Goal: Task Accomplishment & Management: Complete application form

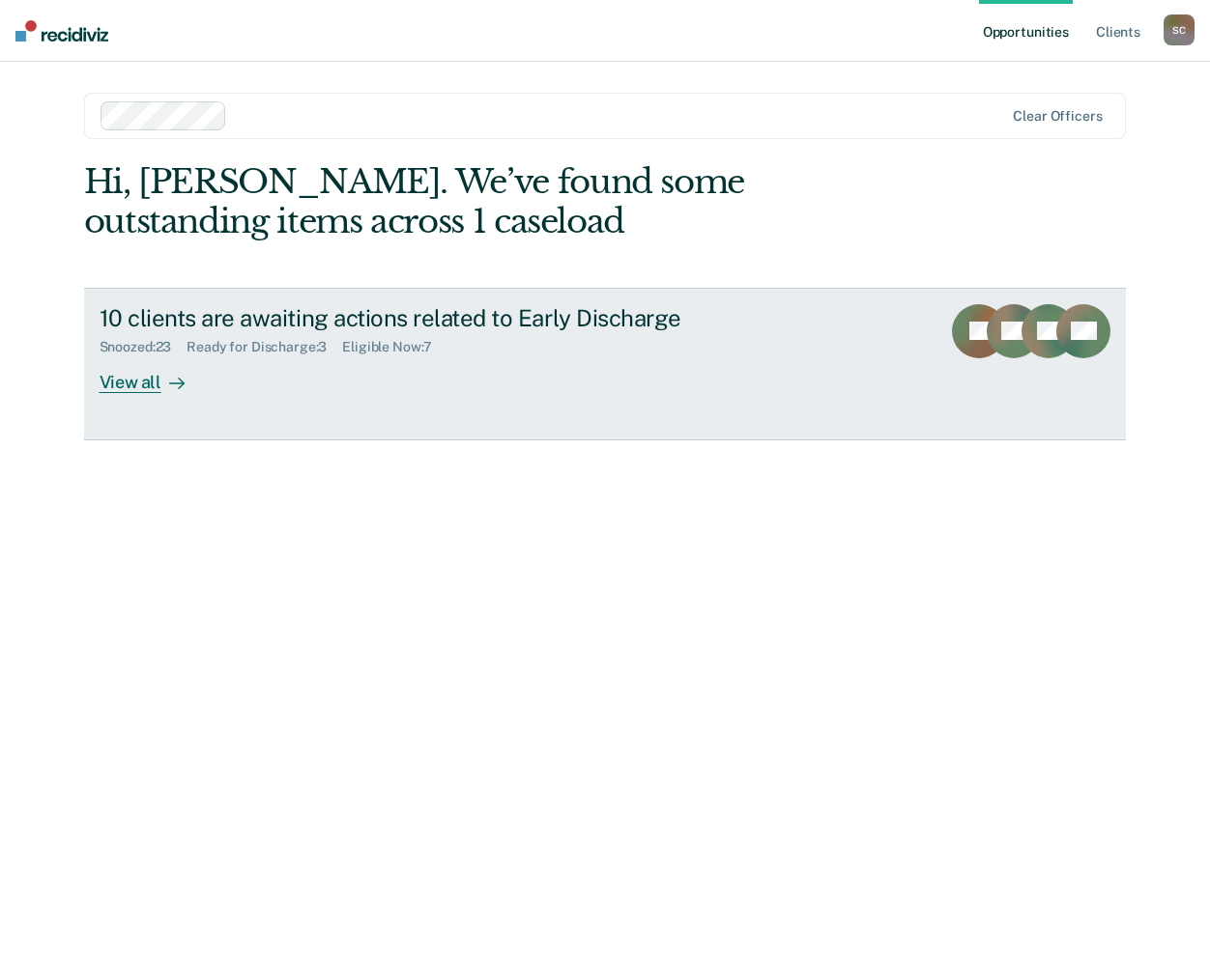
click at [240, 343] on div "Ready for Discharge : 3" at bounding box center [264, 347] width 156 height 16
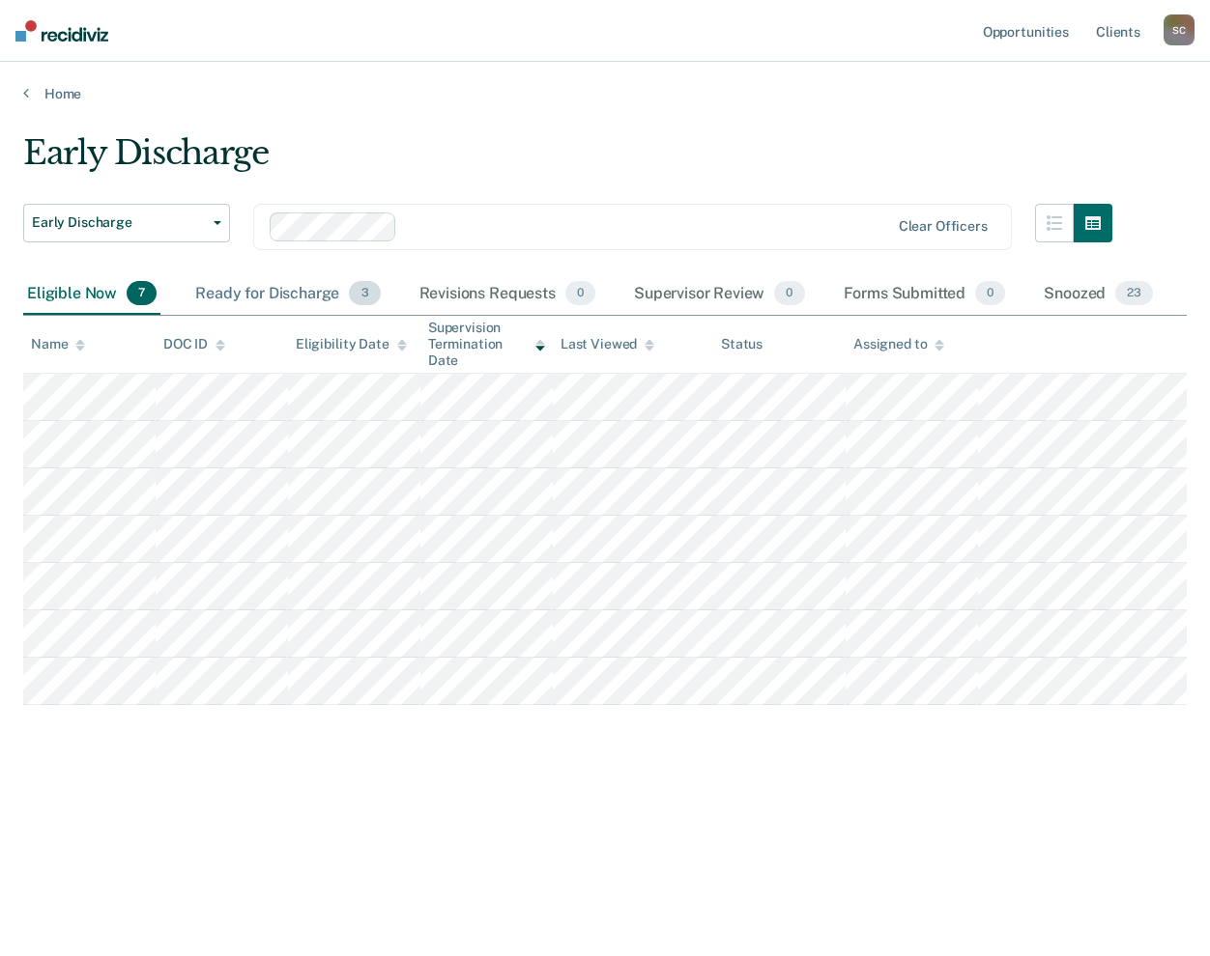
click at [259, 289] on div "Ready for Discharge 3" at bounding box center [287, 294] width 192 height 43
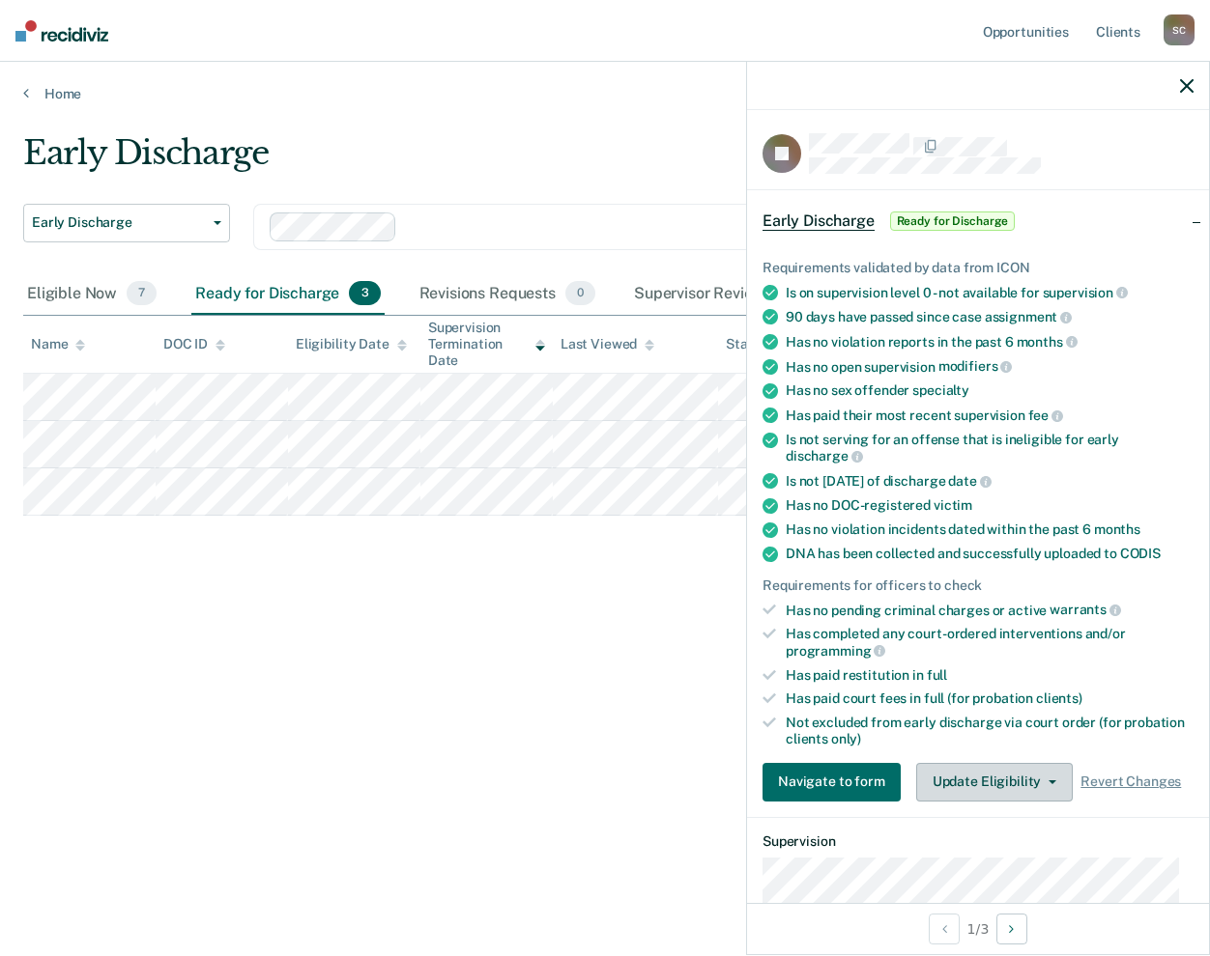
click at [1048, 781] on icon "button" at bounding box center [1052, 783] width 8 height 4
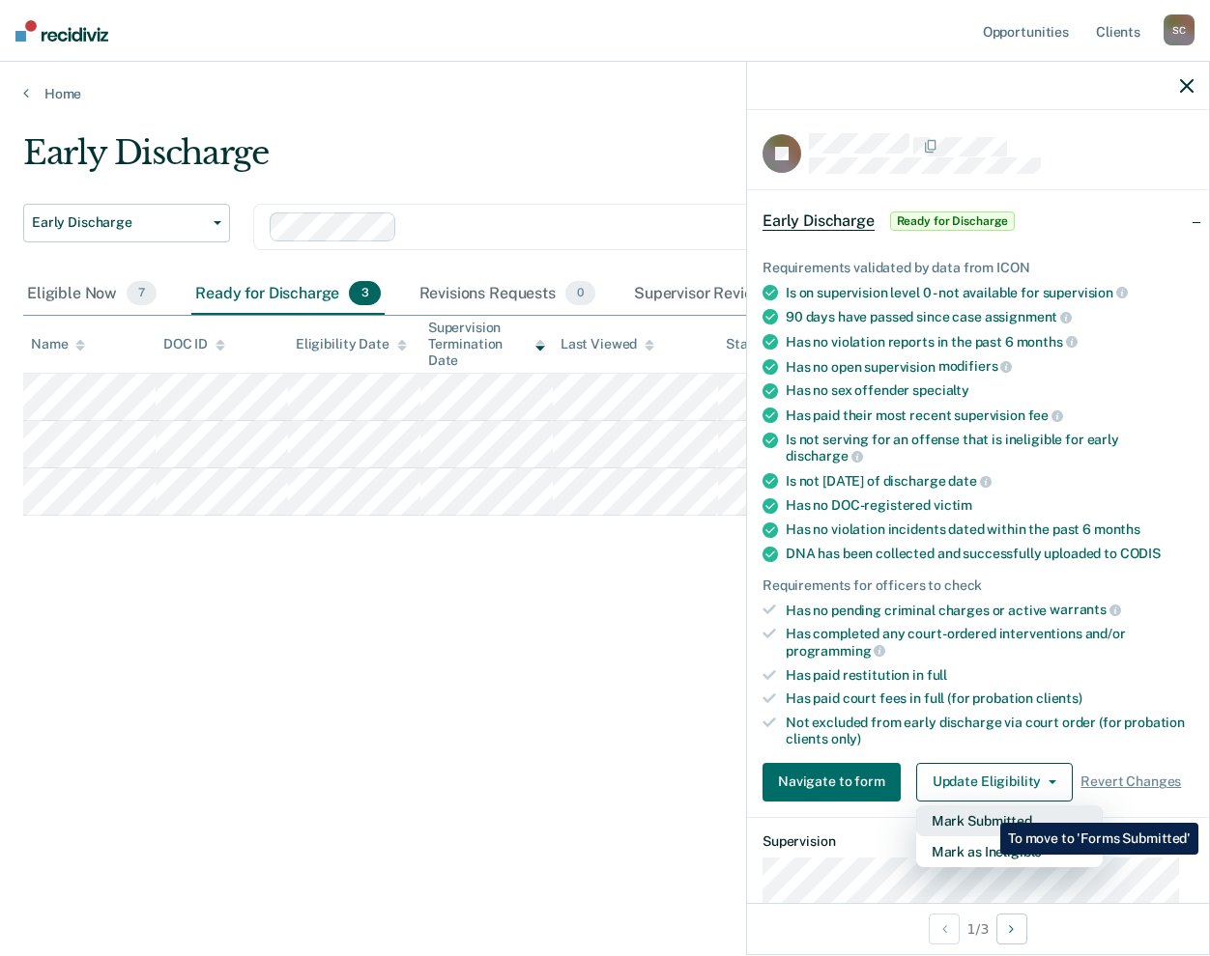
click at [984, 808] on button "Mark Submitted" at bounding box center [1009, 821] width 186 height 31
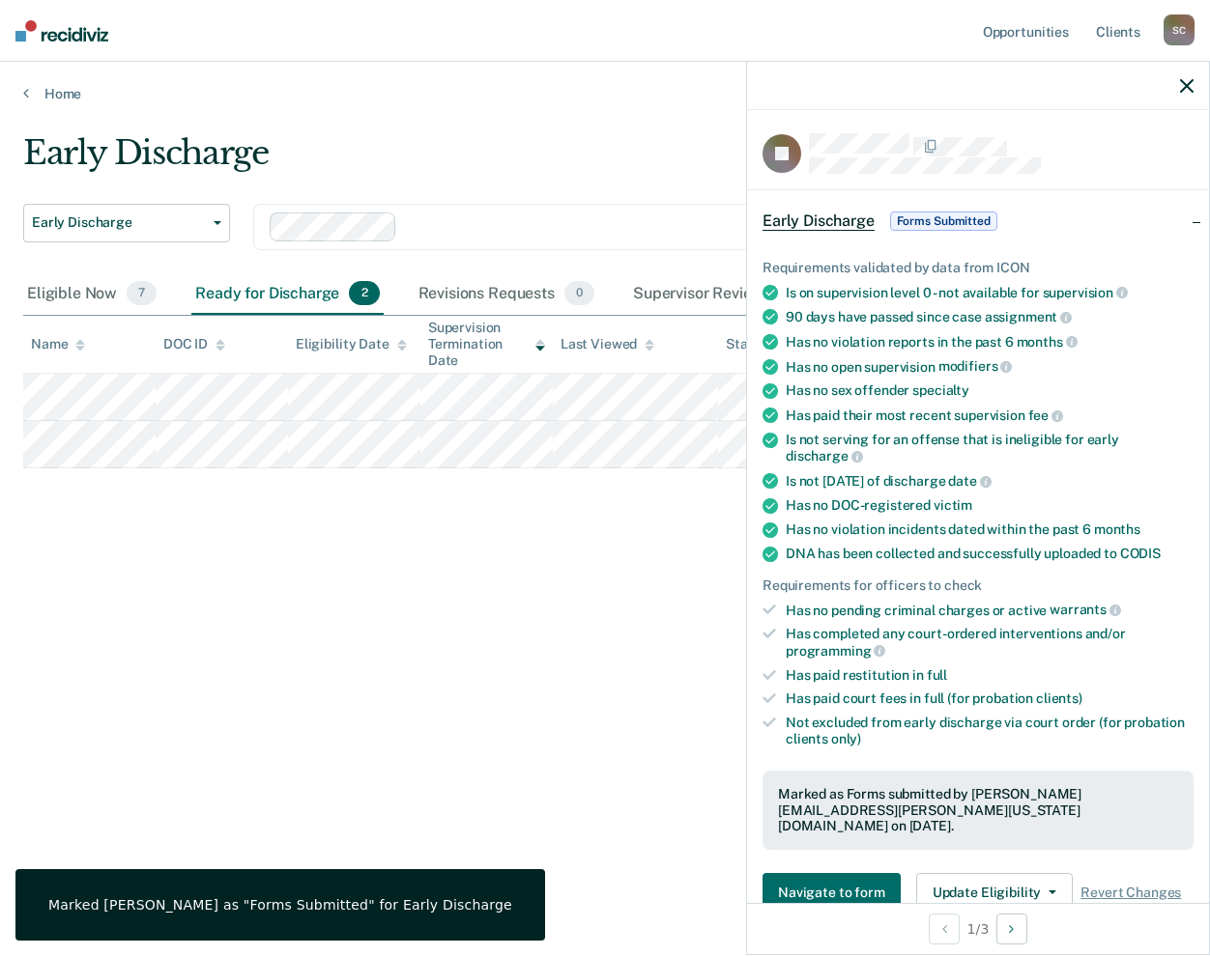
click at [1188, 84] on icon "button" at bounding box center [1187, 86] width 14 height 14
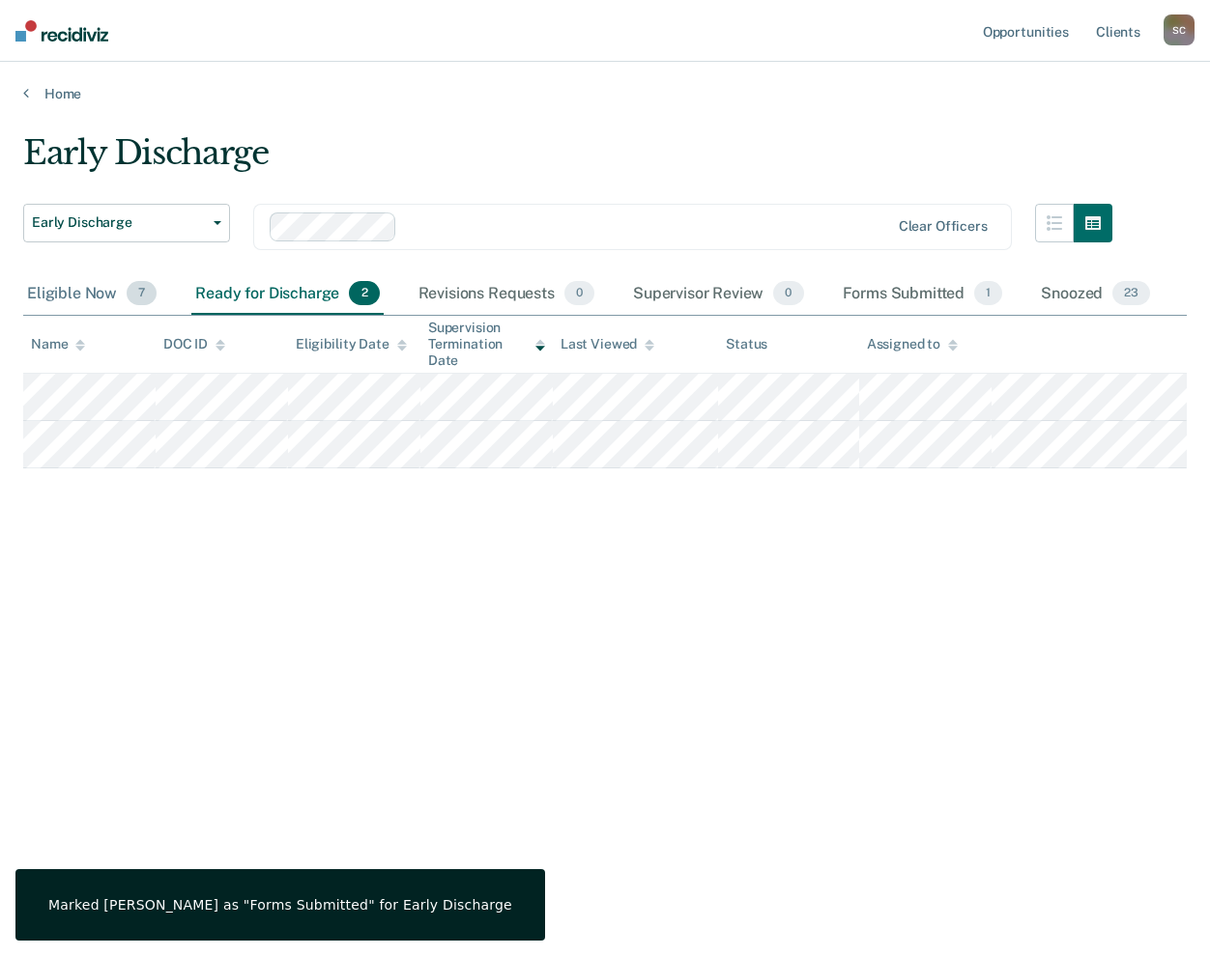
click at [81, 288] on div "Eligible Now 7" at bounding box center [91, 294] width 137 height 43
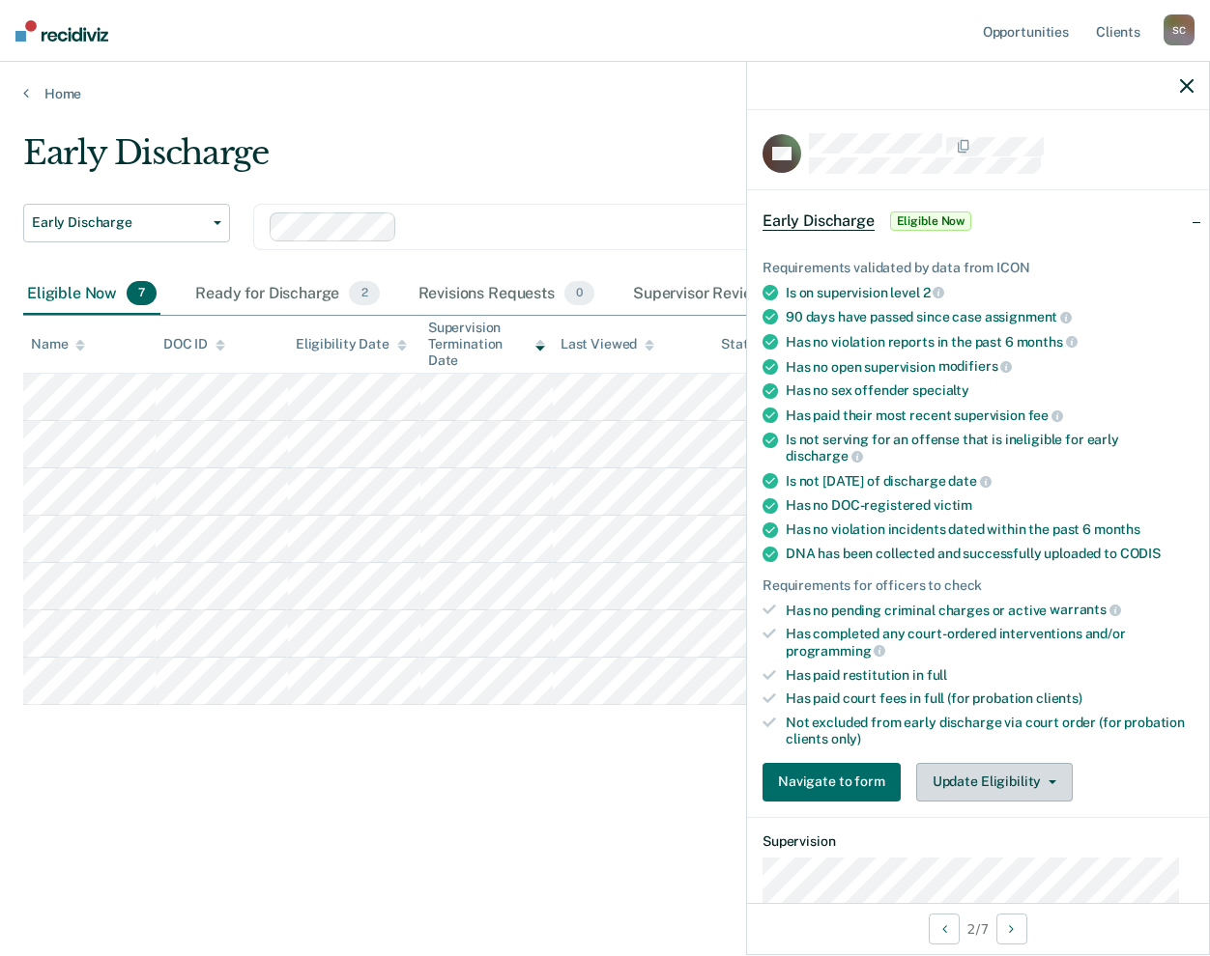
click at [1046, 778] on button "Update Eligibility" at bounding box center [994, 782] width 157 height 39
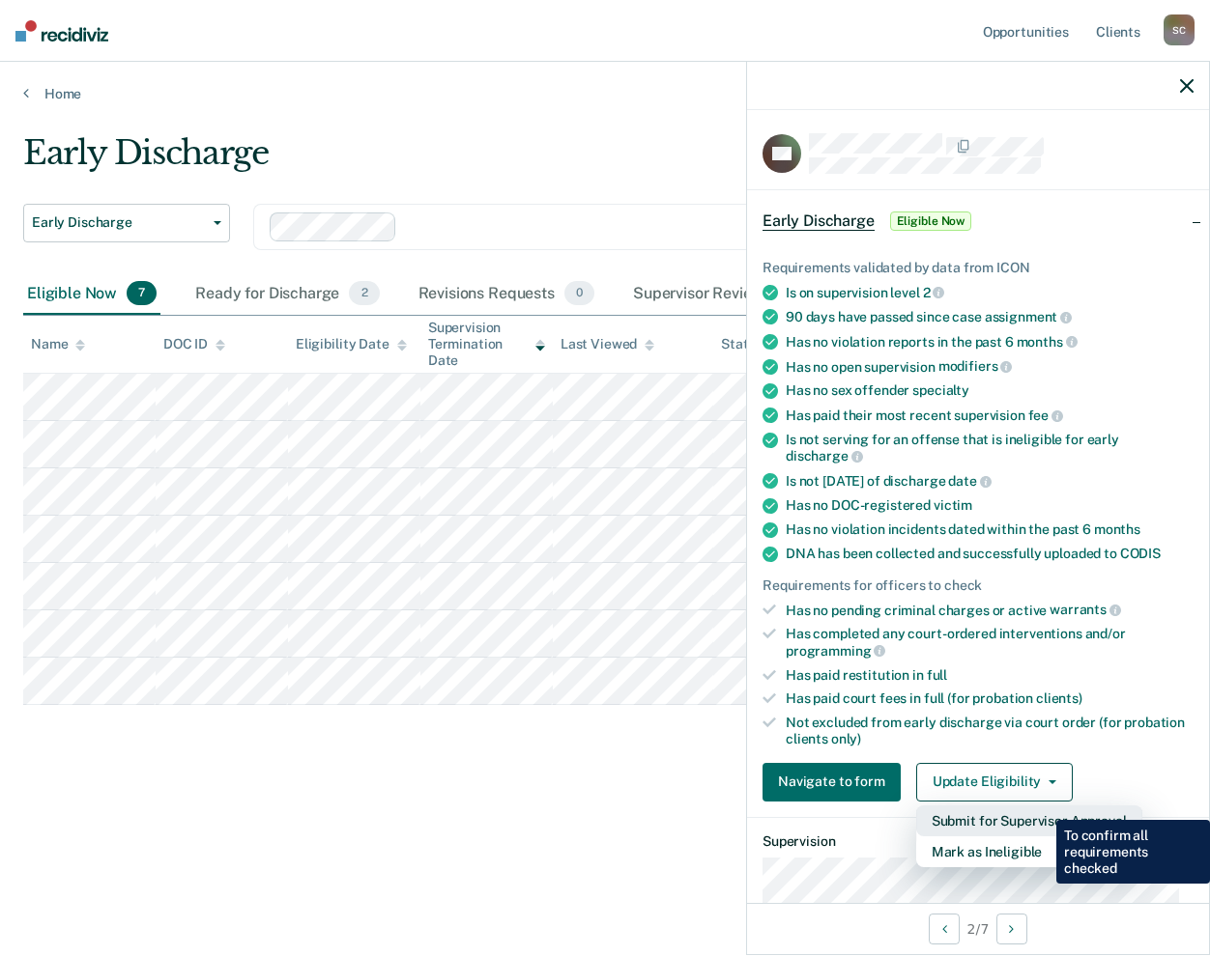
click at [1041, 806] on button "Submit for Supervisor Approval" at bounding box center [1029, 821] width 226 height 31
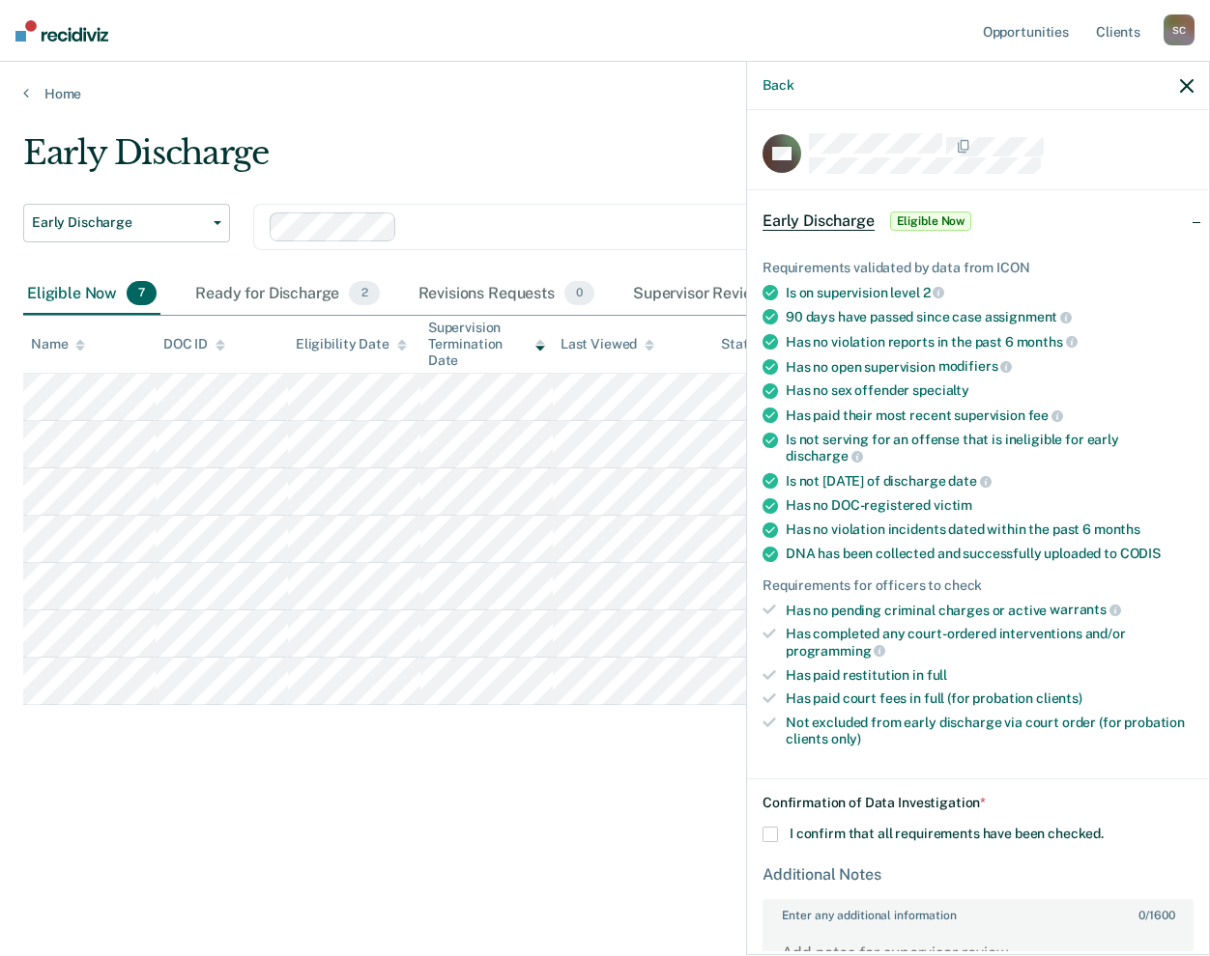
click at [1187, 90] on icon "button" at bounding box center [1187, 86] width 14 height 14
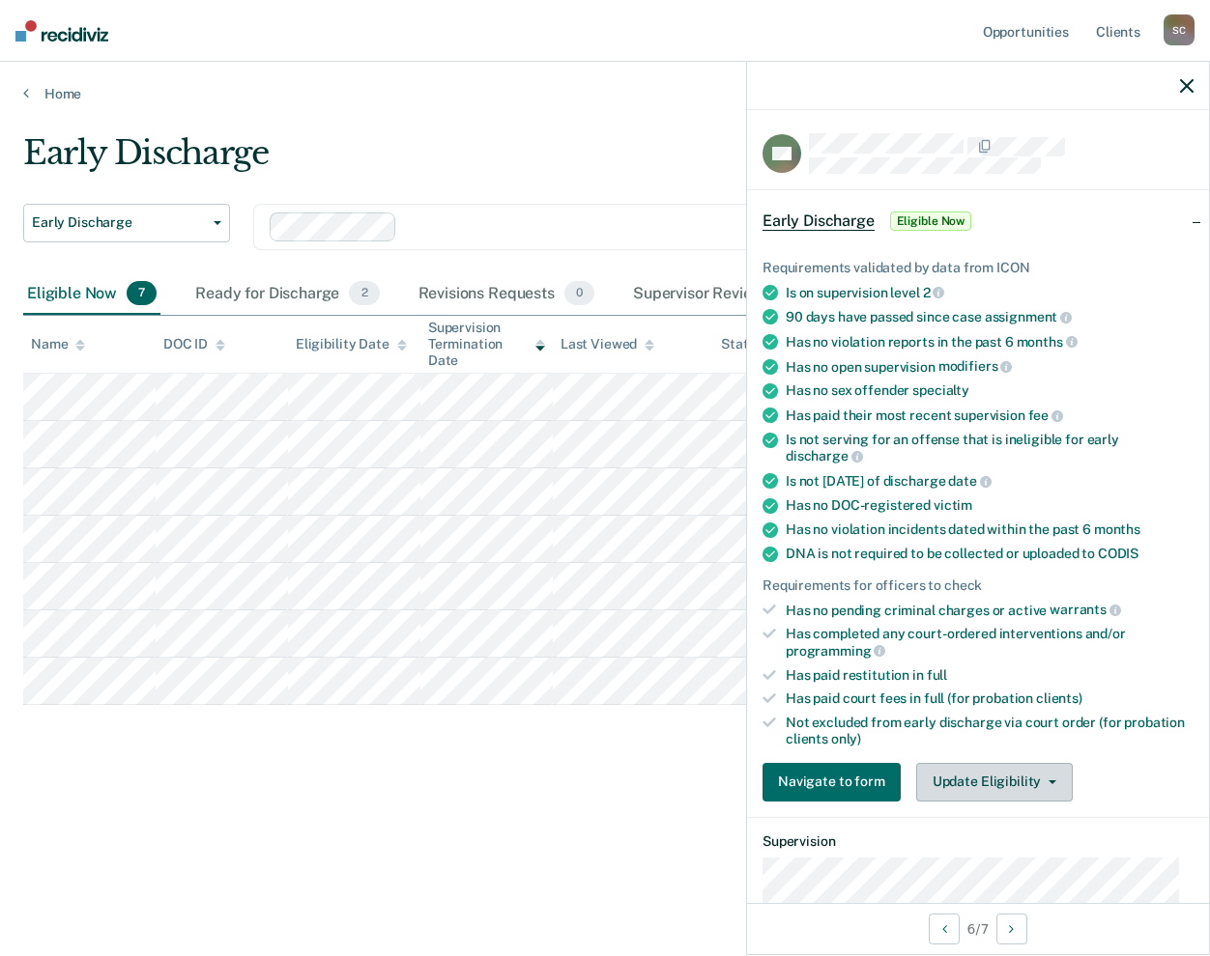
click at [1048, 781] on icon "button" at bounding box center [1052, 783] width 8 height 4
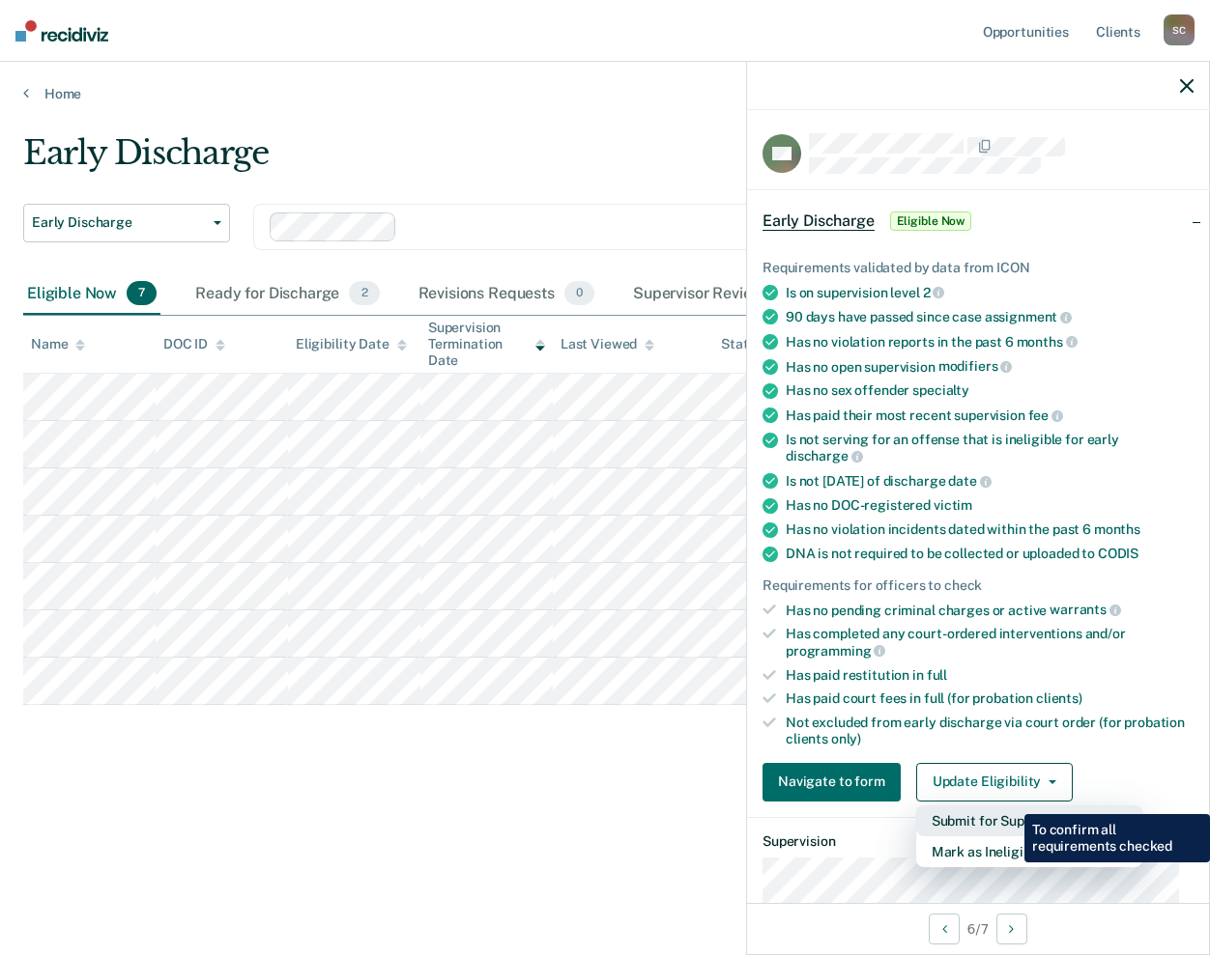
click at [1010, 806] on button "Submit for Supervisor Approval" at bounding box center [1029, 821] width 226 height 31
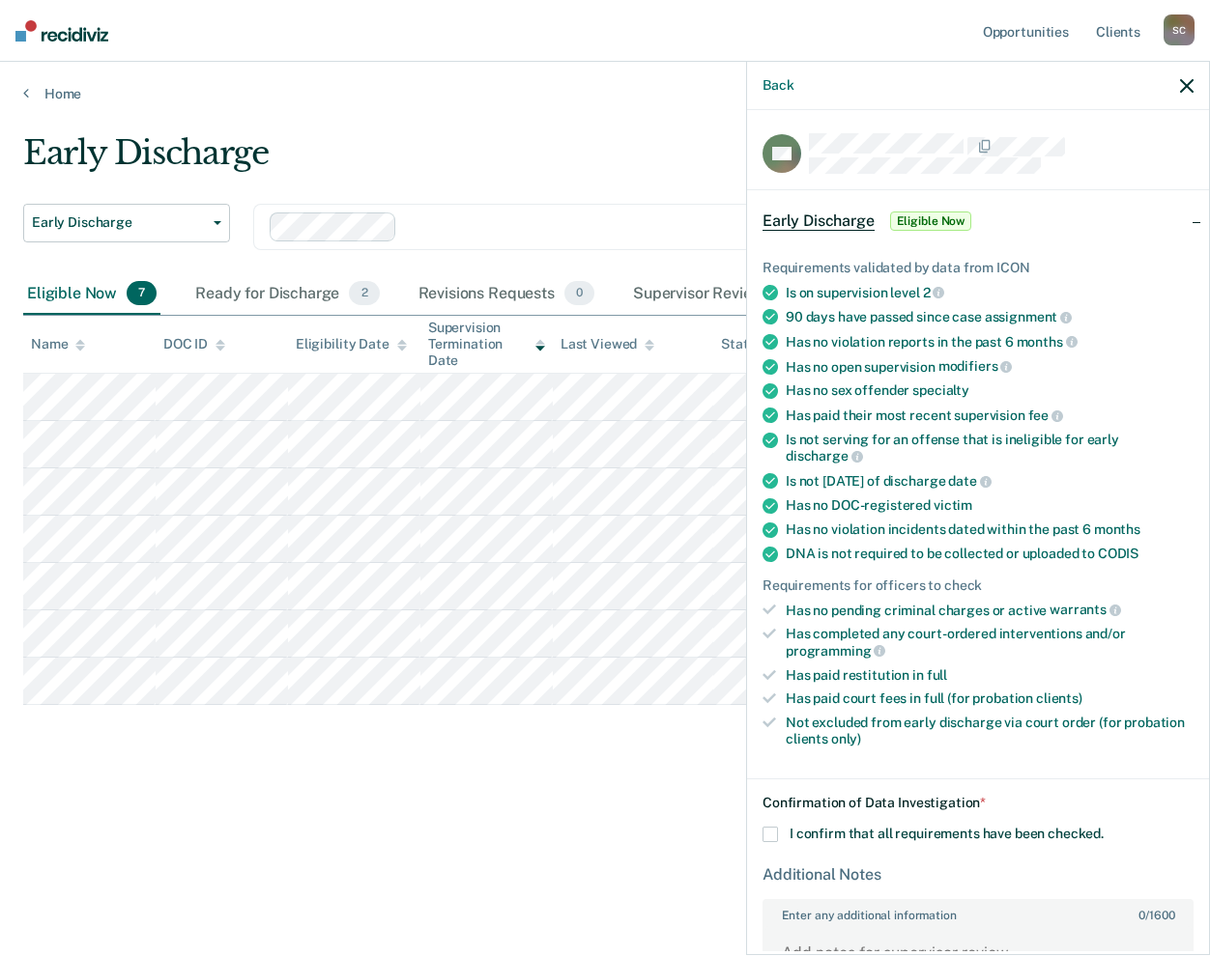
click at [1189, 84] on icon "button" at bounding box center [1187, 86] width 14 height 14
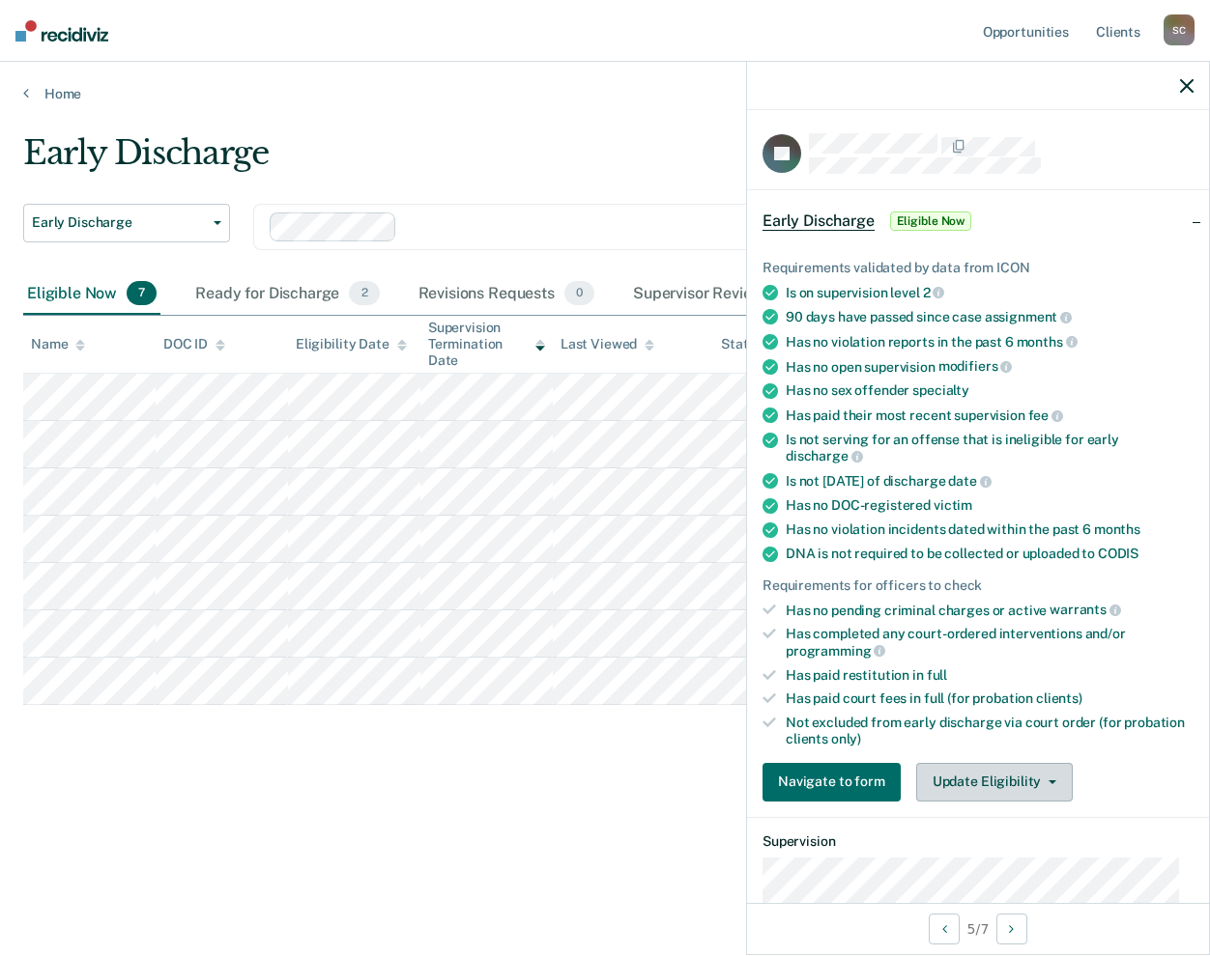
click at [1041, 770] on button "Update Eligibility" at bounding box center [994, 782] width 157 height 39
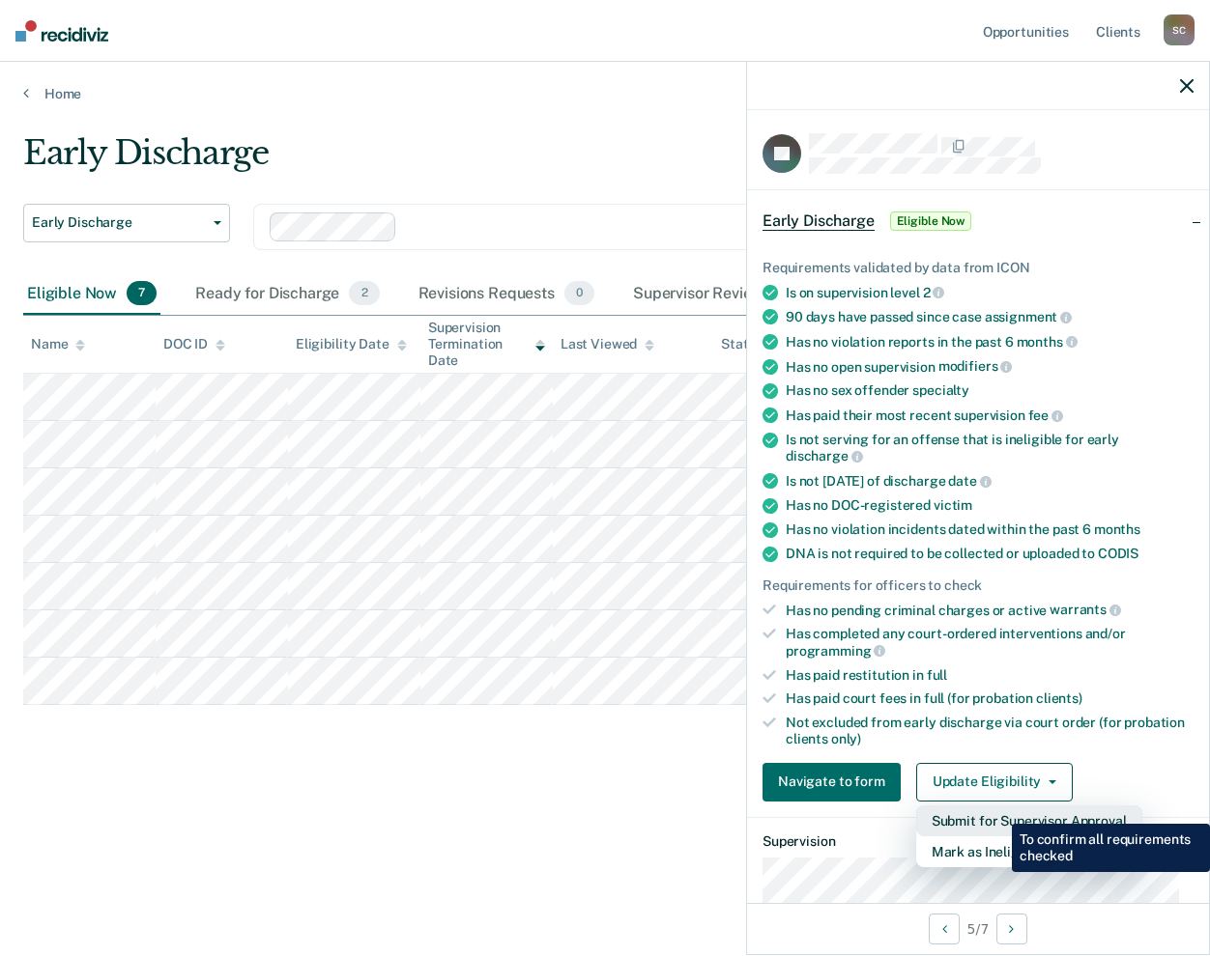
click at [997, 810] on button "Submit for Supervisor Approval" at bounding box center [1029, 821] width 226 height 31
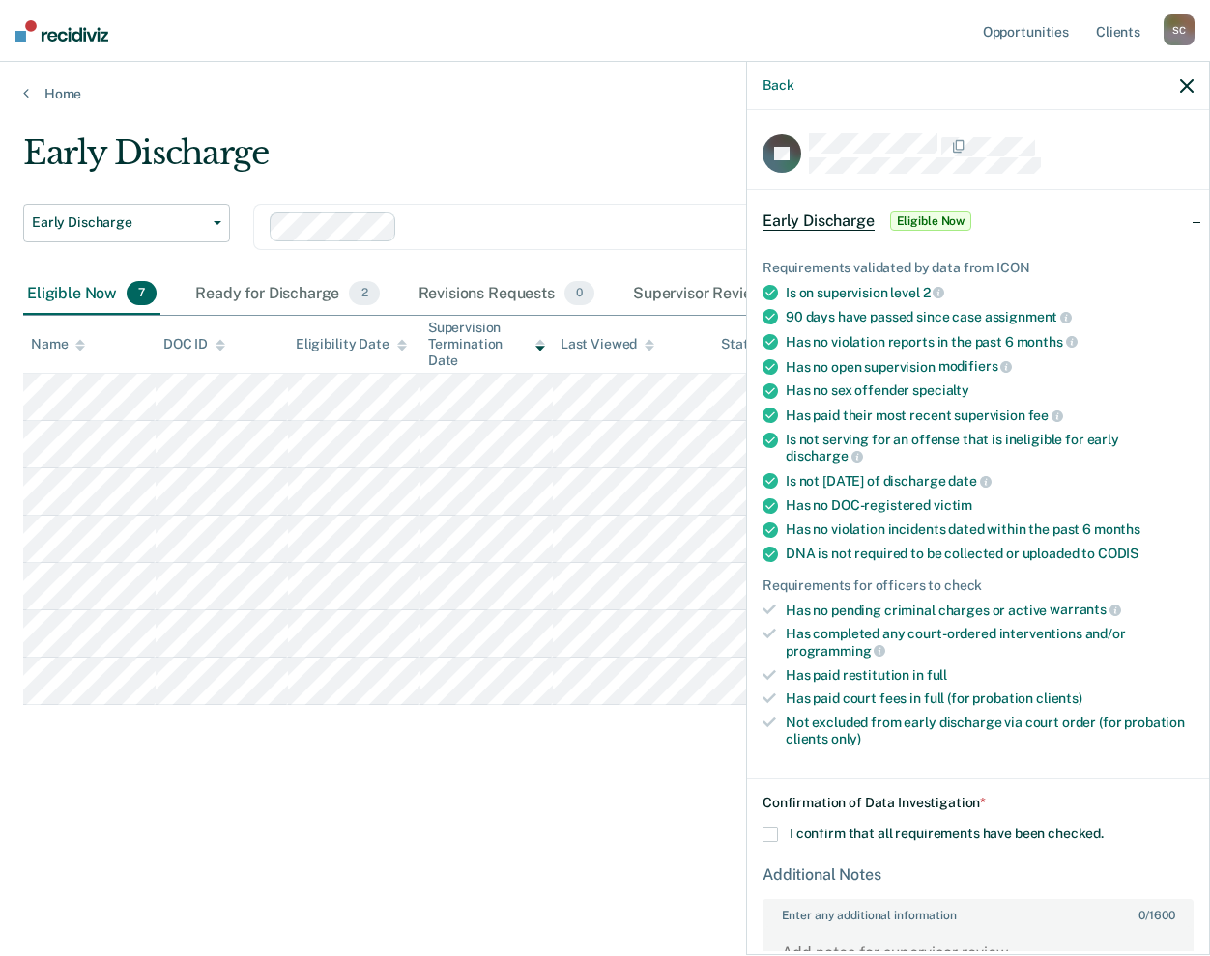
click at [1183, 78] on button "button" at bounding box center [1187, 85] width 14 height 16
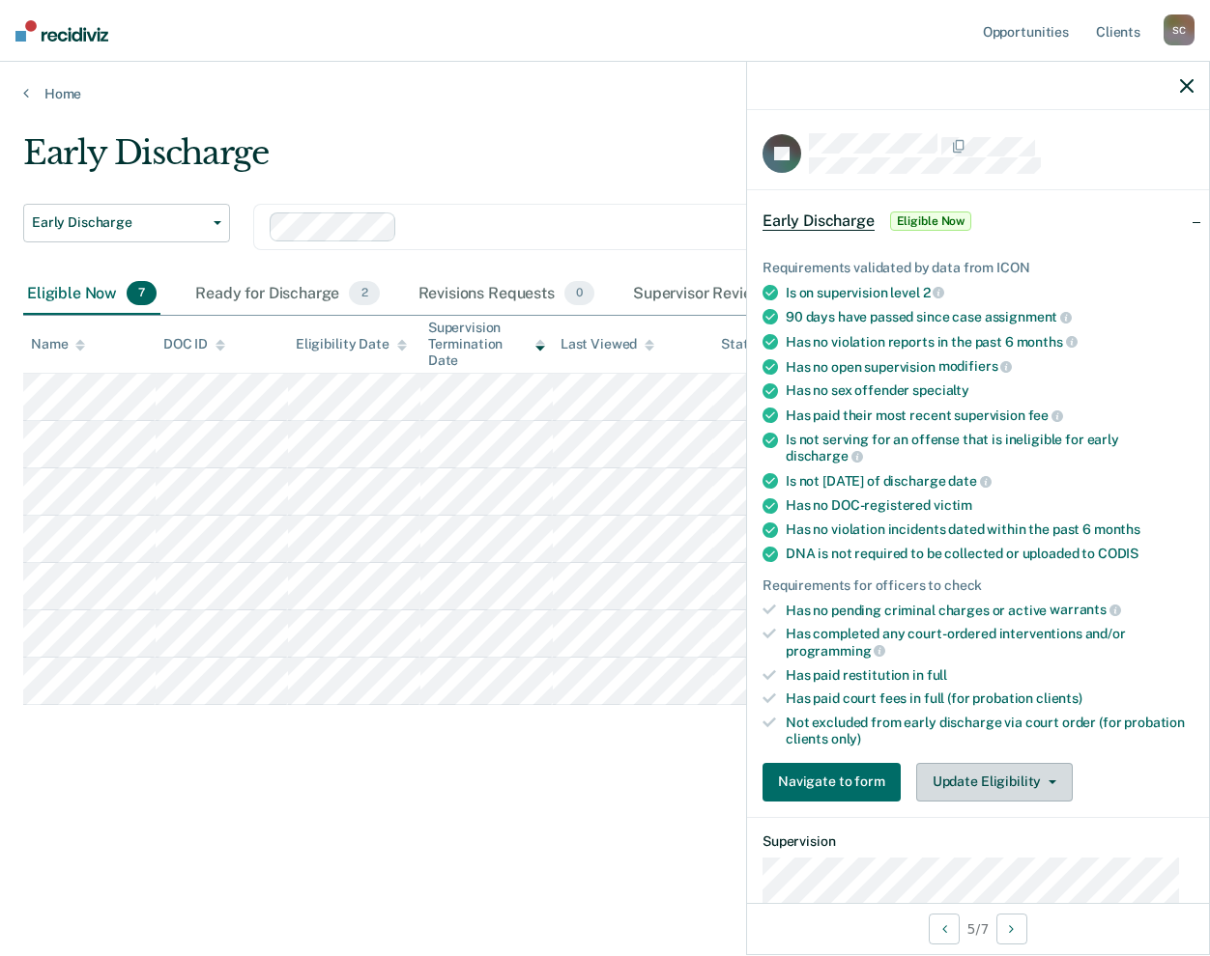
click at [1034, 777] on button "Update Eligibility" at bounding box center [994, 782] width 157 height 39
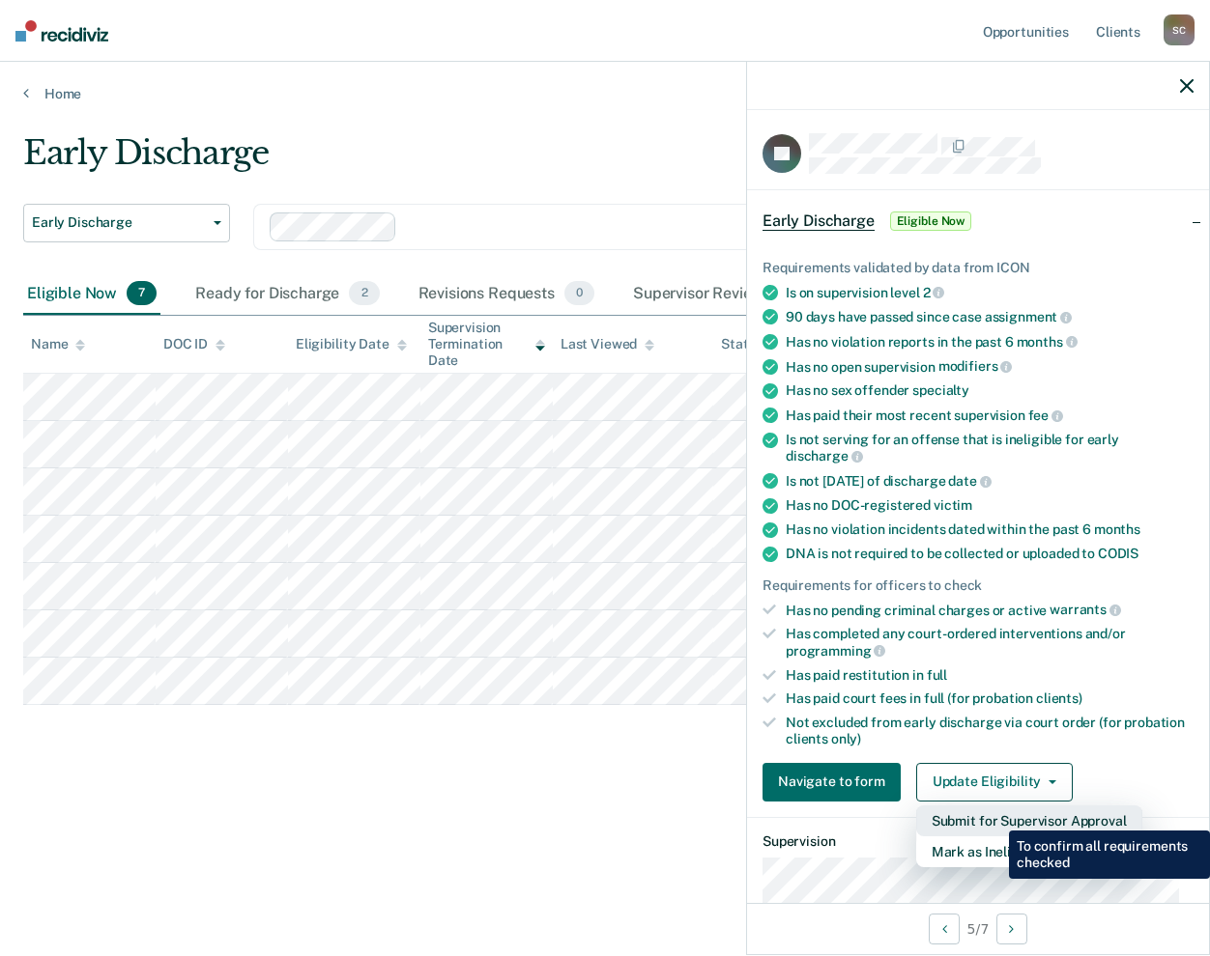
click at [994, 816] on button "Submit for Supervisor Approval" at bounding box center [1029, 821] width 226 height 31
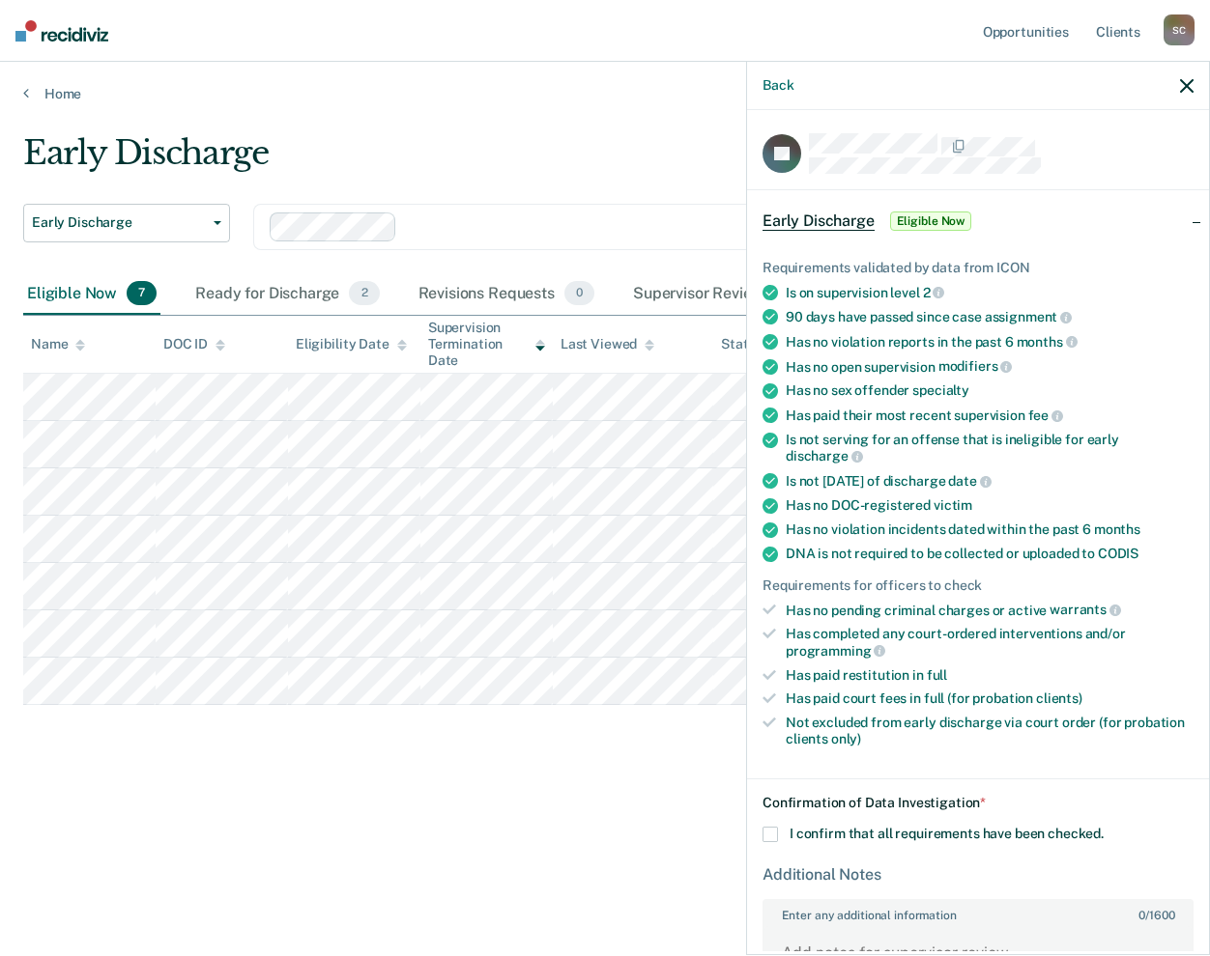
scroll to position [128, 0]
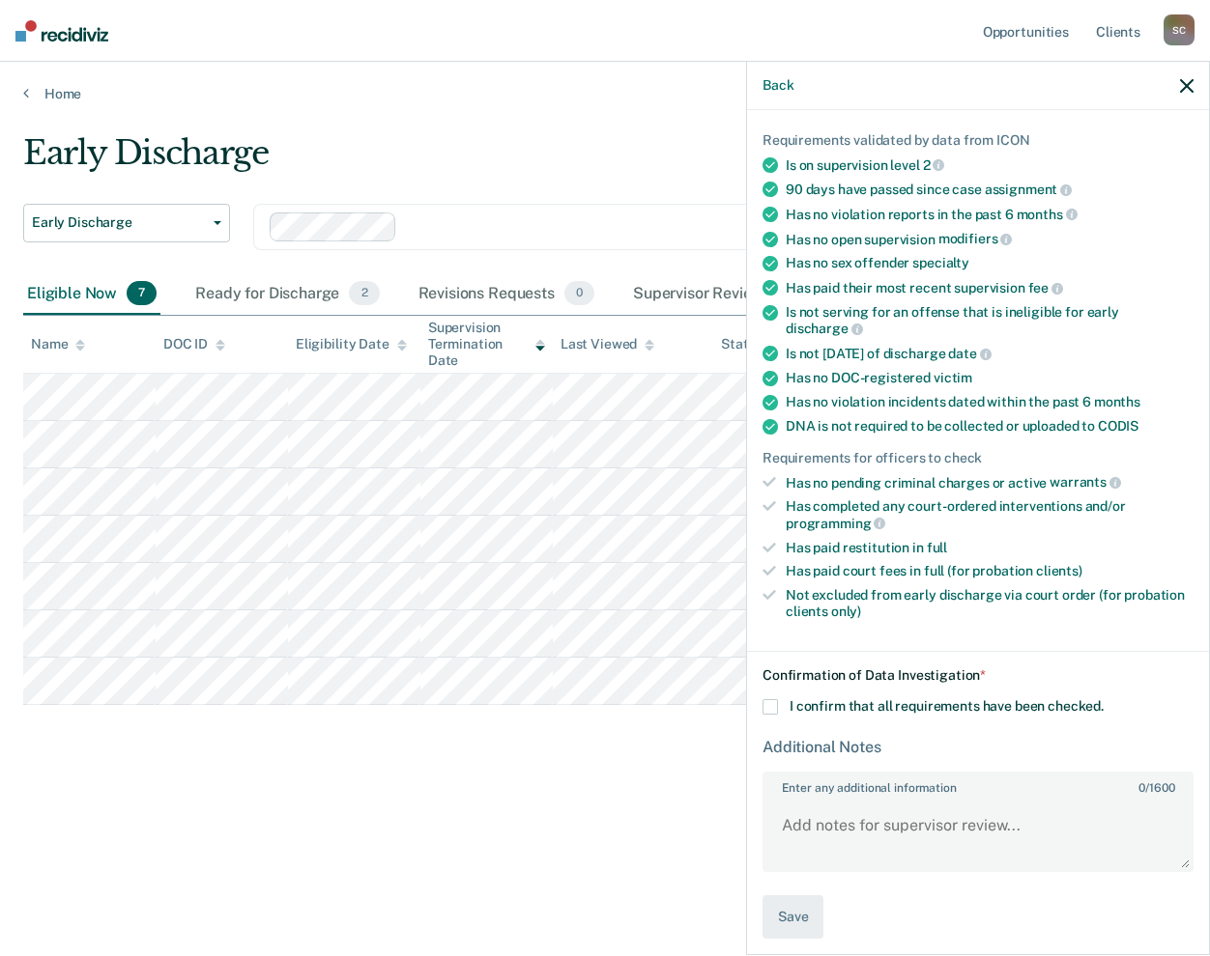
click at [773, 699] on span at bounding box center [769, 706] width 15 height 15
click at [1103, 699] on input "I confirm that all requirements have been checked." at bounding box center [1103, 699] width 0 height 0
click at [795, 904] on button "Save" at bounding box center [792, 917] width 61 height 43
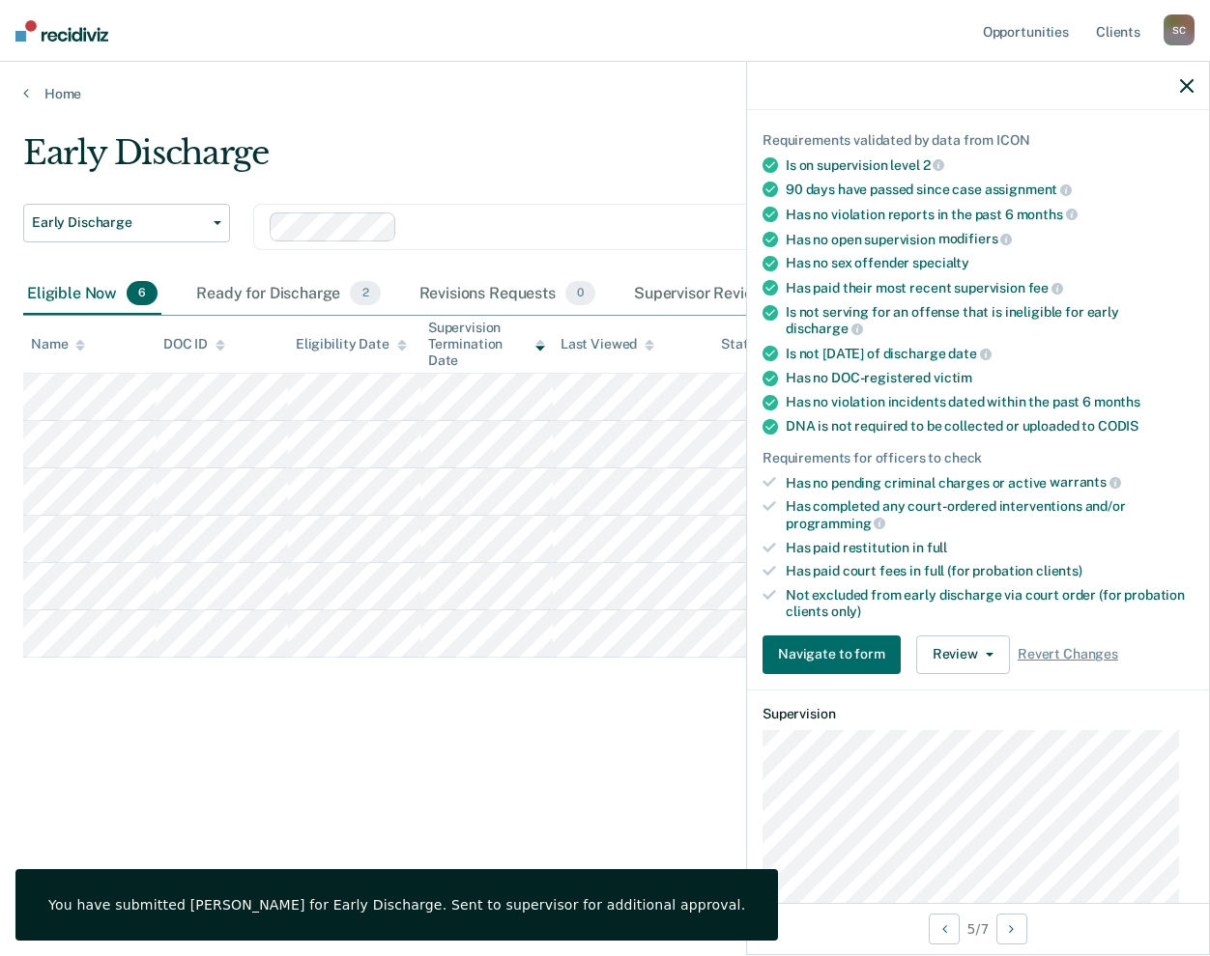
click at [1192, 86] on icon "button" at bounding box center [1187, 86] width 14 height 14
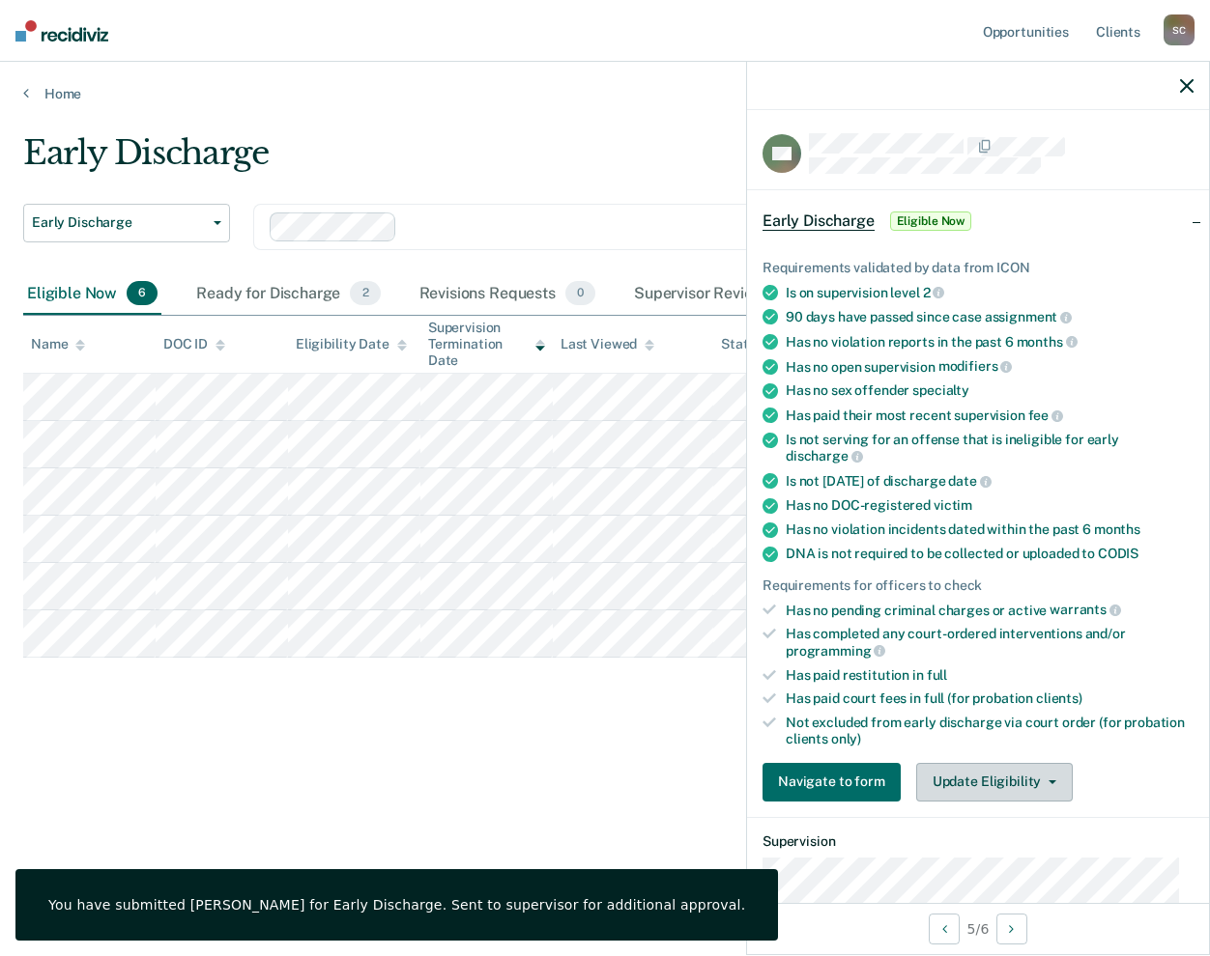
click at [1039, 778] on button "Update Eligibility" at bounding box center [994, 782] width 157 height 39
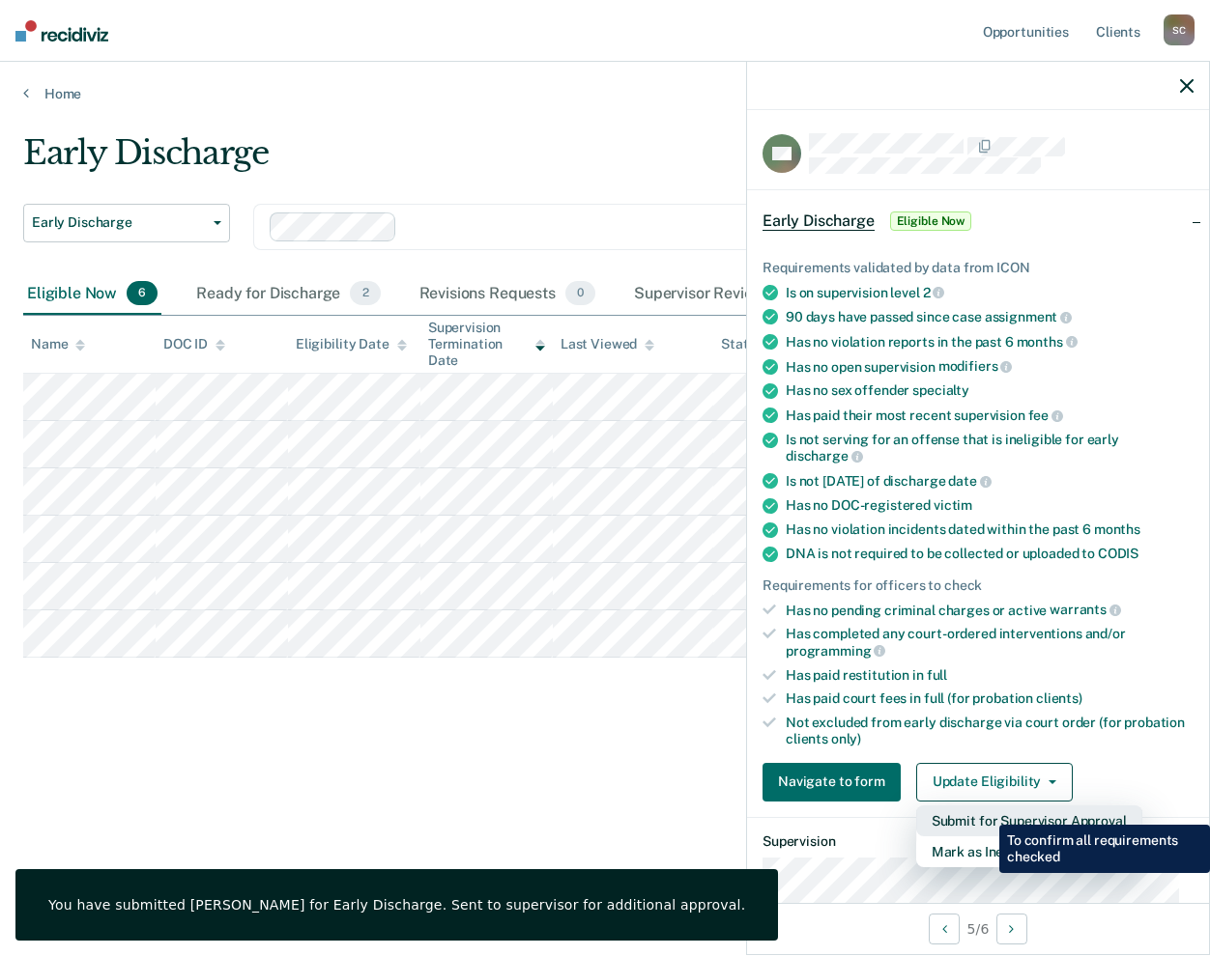
click at [984, 811] on button "Submit for Supervisor Approval" at bounding box center [1029, 821] width 226 height 31
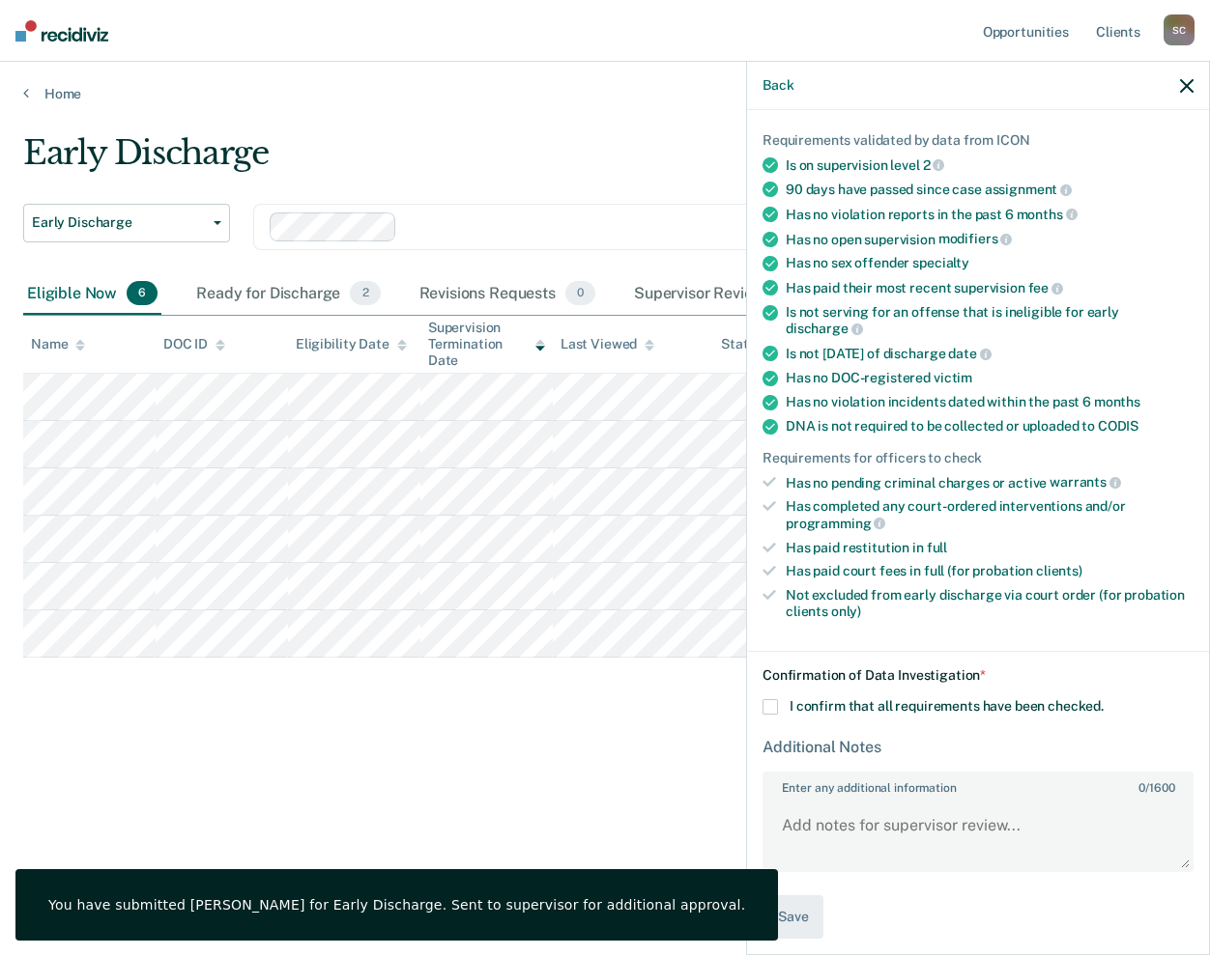
click at [762, 699] on span at bounding box center [769, 706] width 15 height 15
click at [1103, 699] on input "I confirm that all requirements have been checked." at bounding box center [1103, 699] width 0 height 0
drag, startPoint x: 792, startPoint y: 899, endPoint x: 990, endPoint y: 758, distance: 243.2
click at [793, 898] on button "Save" at bounding box center [792, 917] width 61 height 43
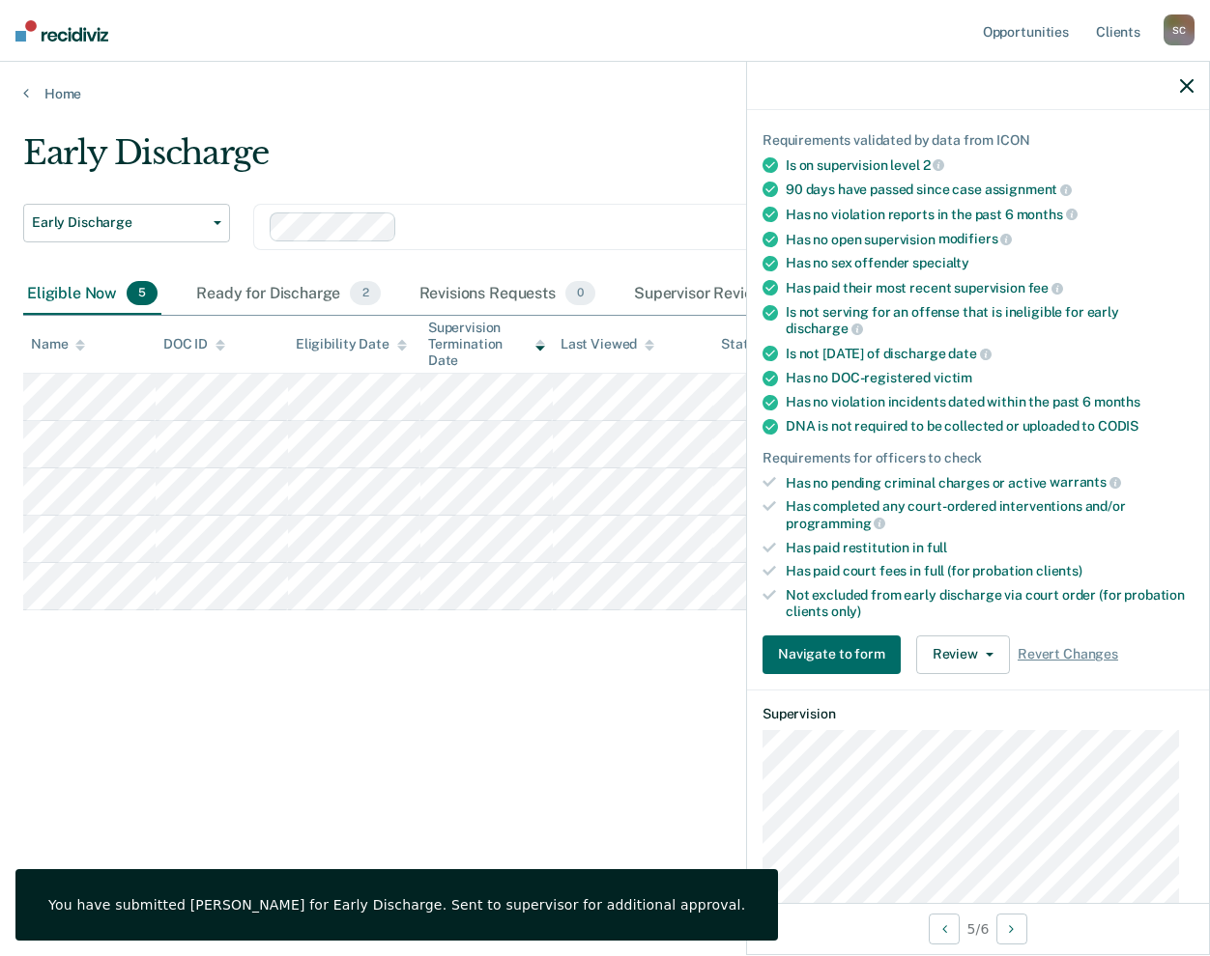
click at [1187, 88] on icon "button" at bounding box center [1187, 86] width 14 height 14
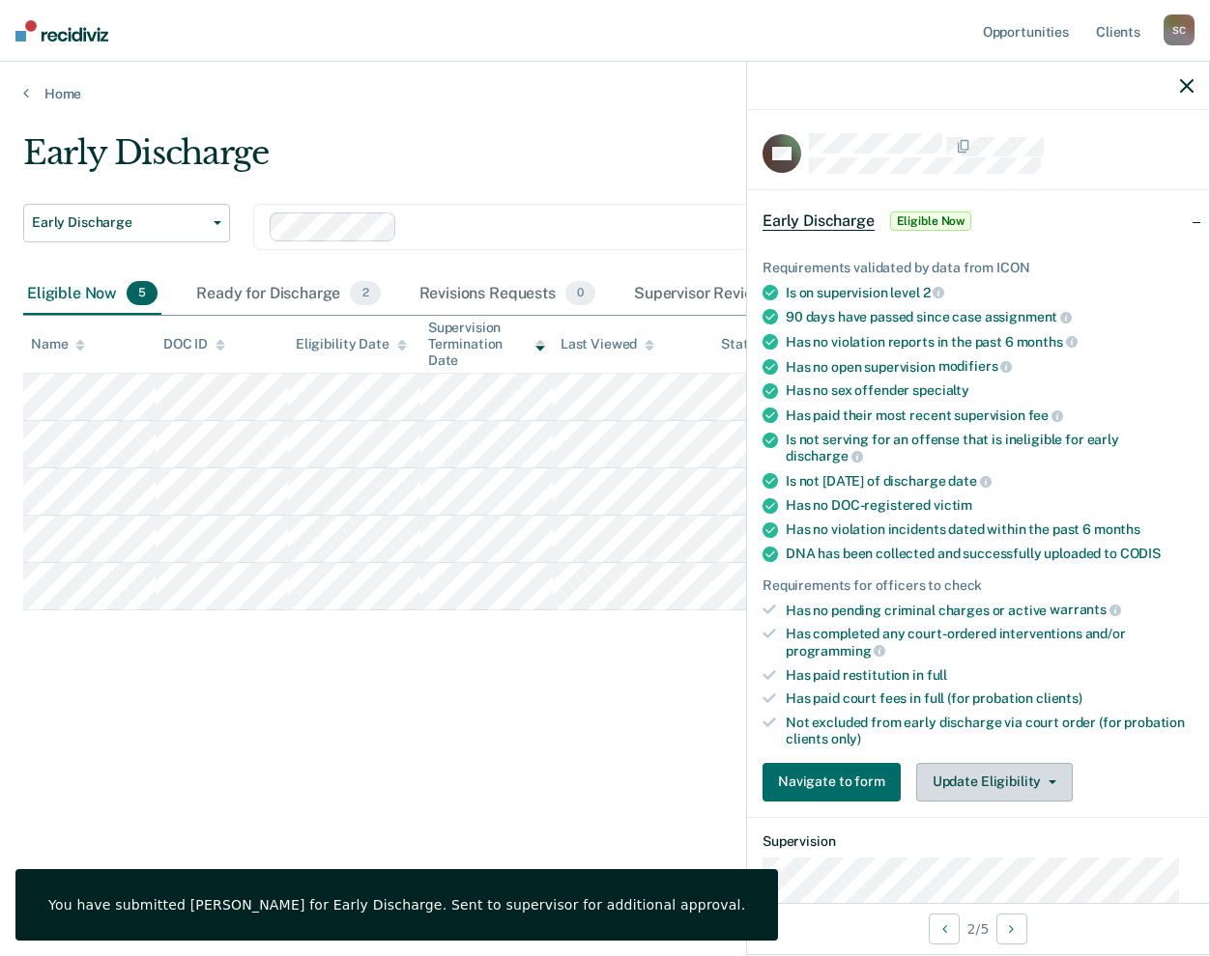
click at [1060, 769] on button "Update Eligibility" at bounding box center [994, 782] width 157 height 39
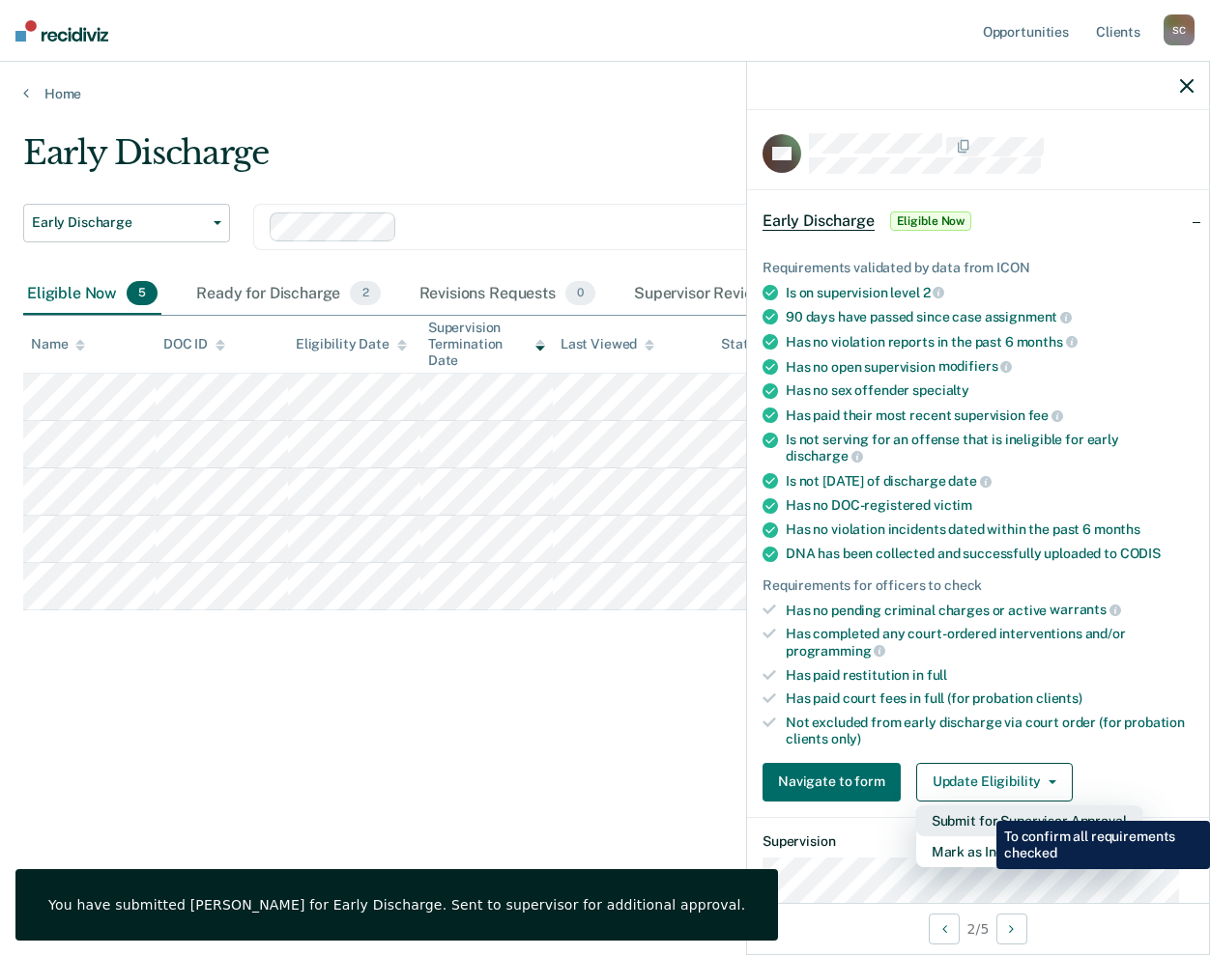
click at [982, 807] on button "Submit for Supervisor Approval" at bounding box center [1029, 821] width 226 height 31
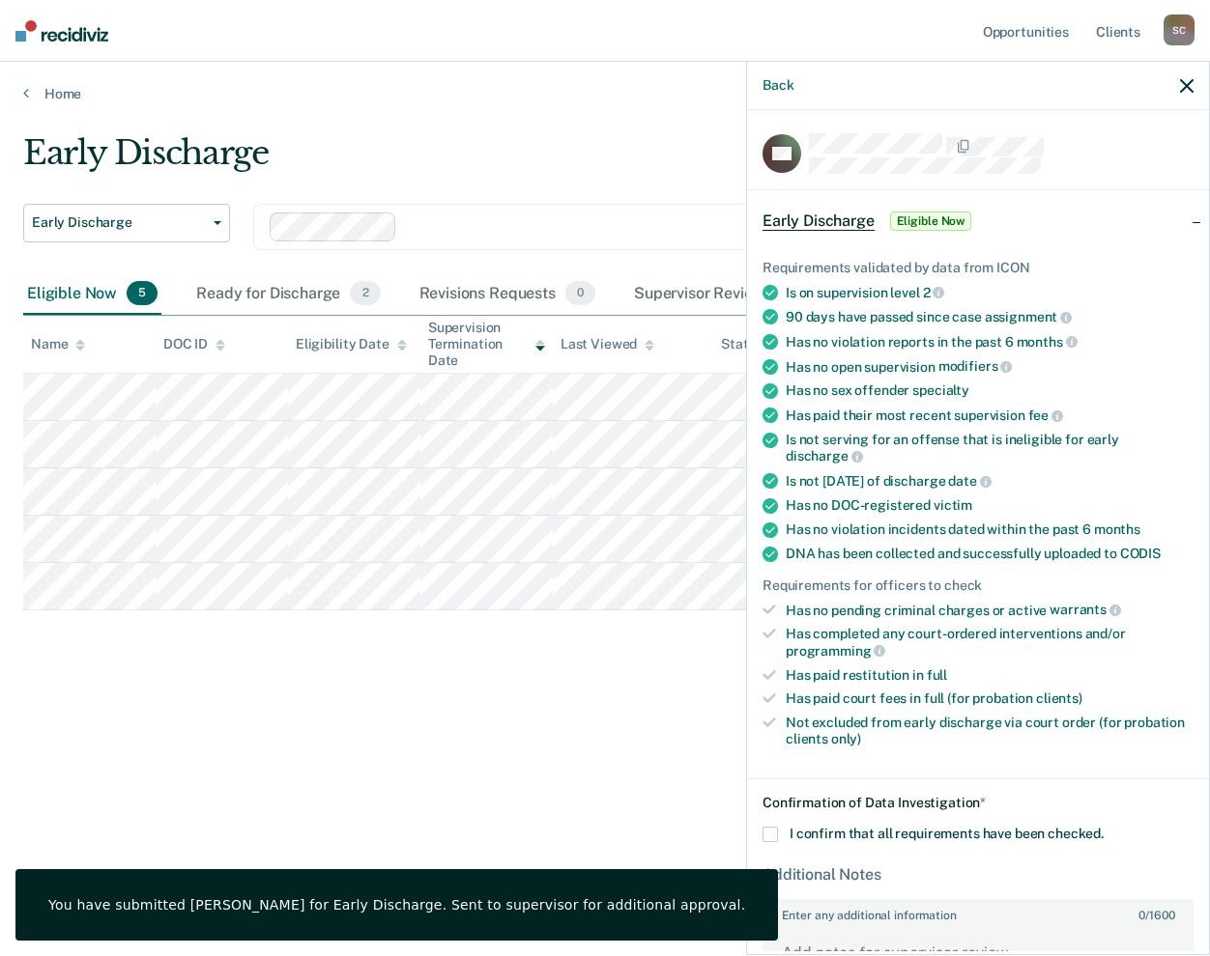
click at [771, 827] on span at bounding box center [769, 834] width 15 height 15
click at [1103, 827] on input "I confirm that all requirements have been checked." at bounding box center [1103, 827] width 0 height 0
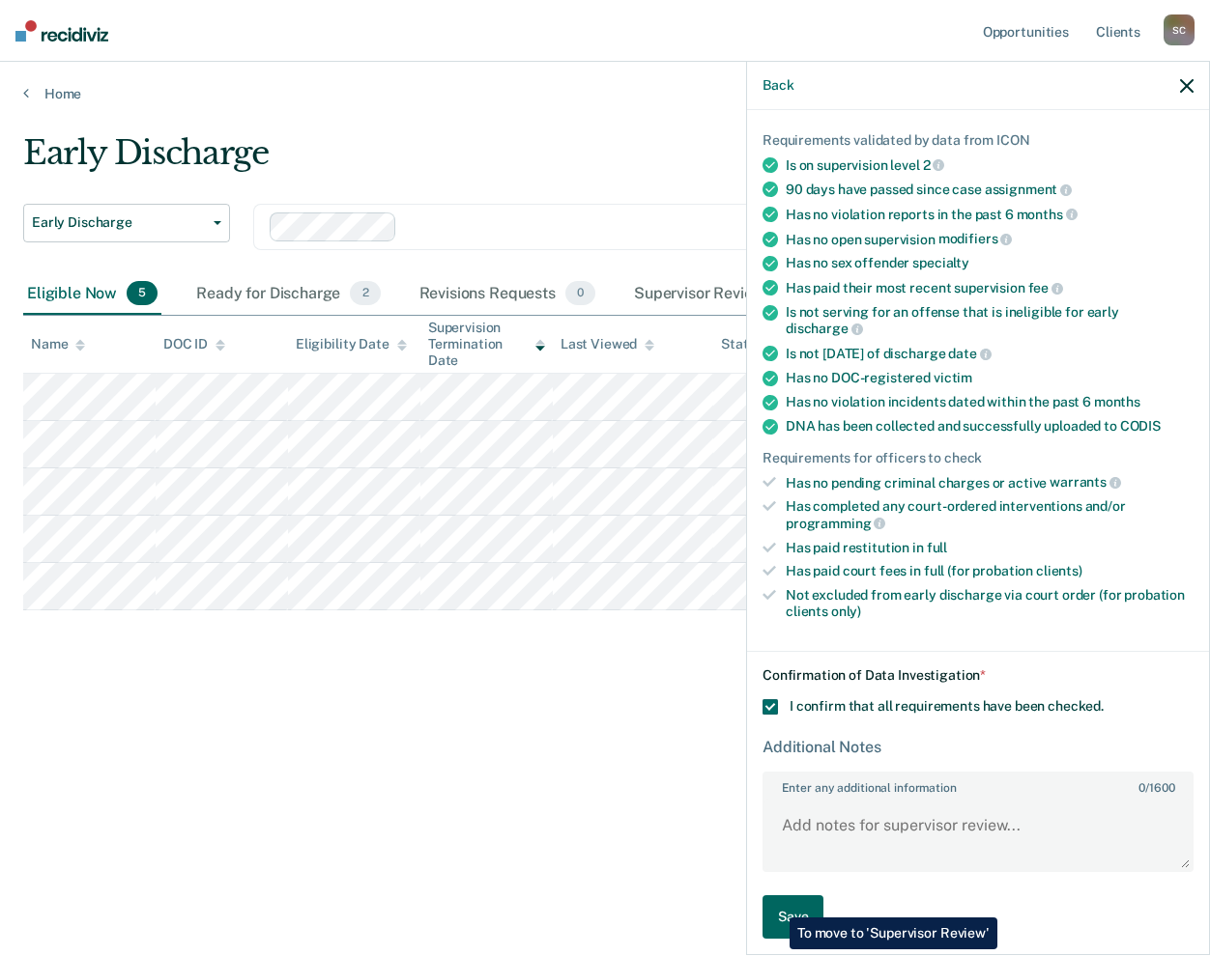
click at [775, 903] on button "Save" at bounding box center [792, 917] width 61 height 43
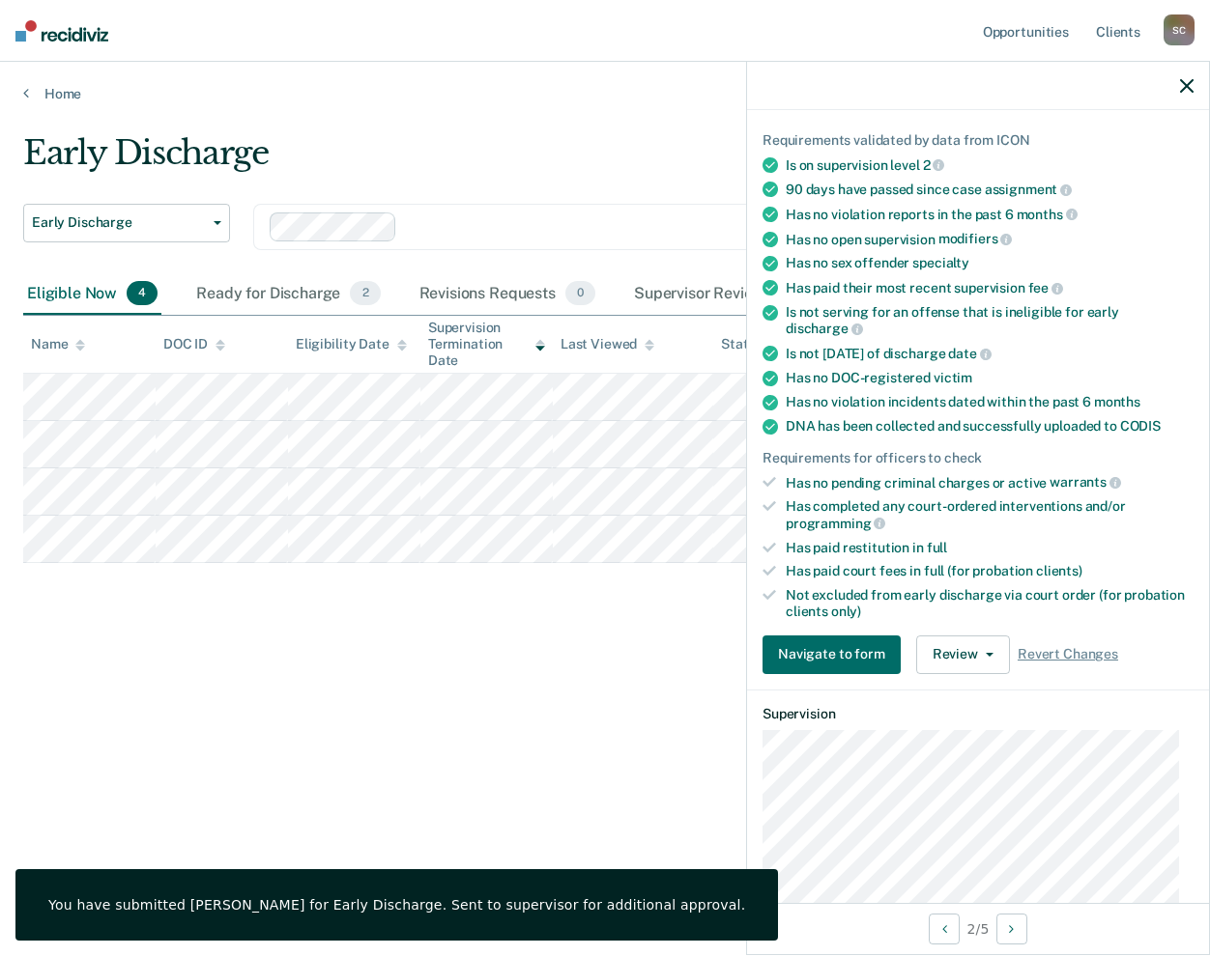
click at [1183, 87] on icon "button" at bounding box center [1187, 86] width 14 height 14
